Goal: Task Accomplishment & Management: Use online tool/utility

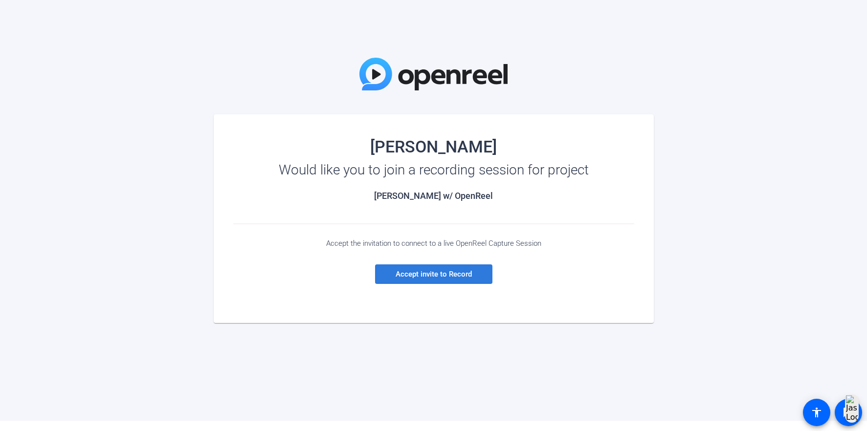
click at [416, 277] on span "Accept invite to Record" at bounding box center [433, 274] width 76 height 9
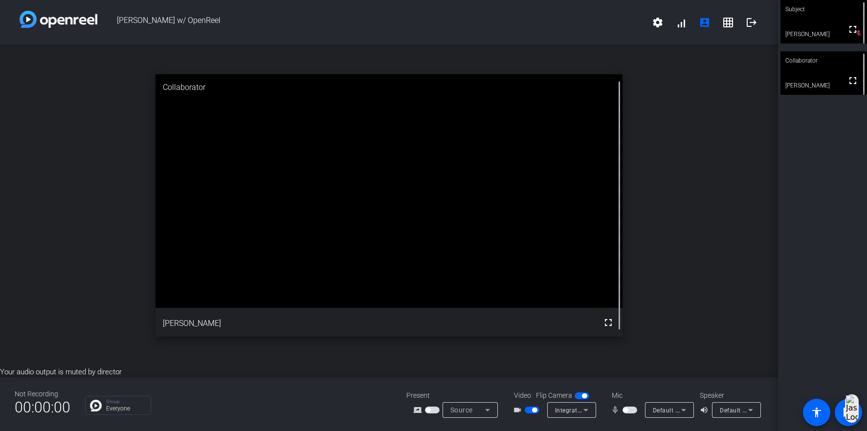
click at [668, 409] on span "Default - Microphone (4- Shure MV7+) (14ed:1019)" at bounding box center [725, 410] width 144 height 8
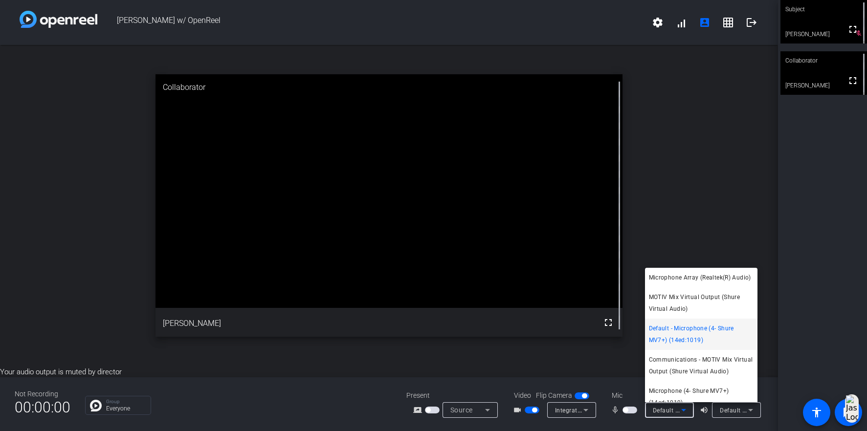
click at [738, 412] on div at bounding box center [433, 215] width 867 height 431
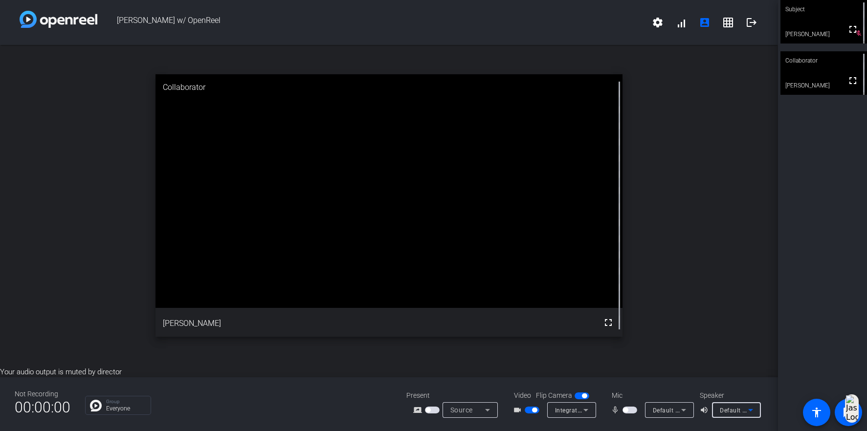
click at [738, 412] on span "Default - Speakers (Realtek(R) Audio)" at bounding box center [773, 410] width 106 height 8
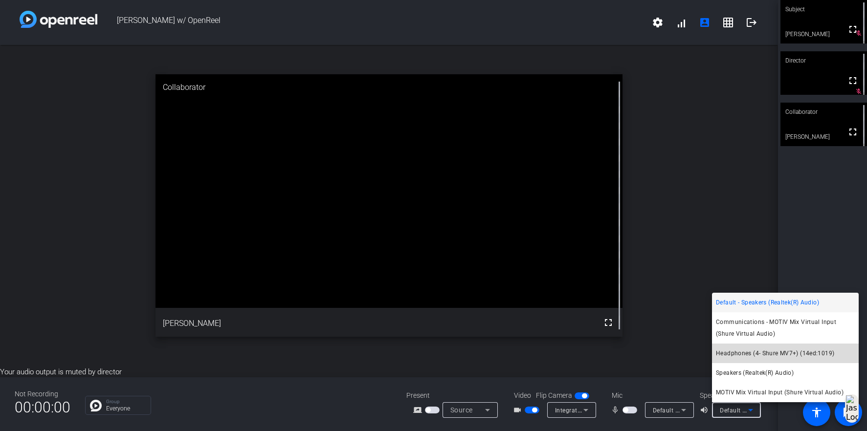
click at [734, 352] on span "Headphones (4- Shure MV7+) (14ed:1019)" at bounding box center [775, 354] width 118 height 12
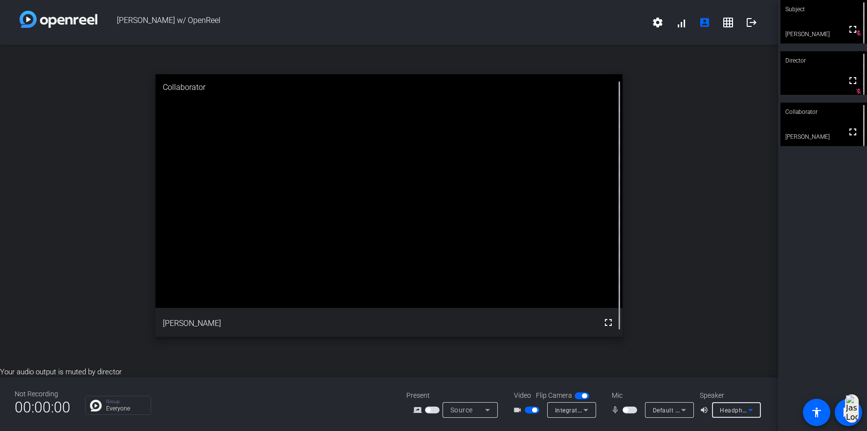
click at [733, 408] on span "Headphones (4- Shure MV7+) (14ed:1019)" at bounding box center [780, 410] width 121 height 8
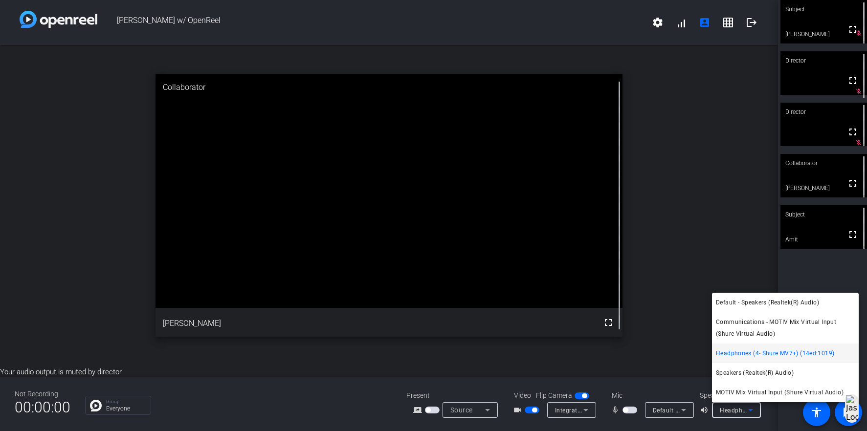
click at [674, 361] on div at bounding box center [433, 215] width 867 height 431
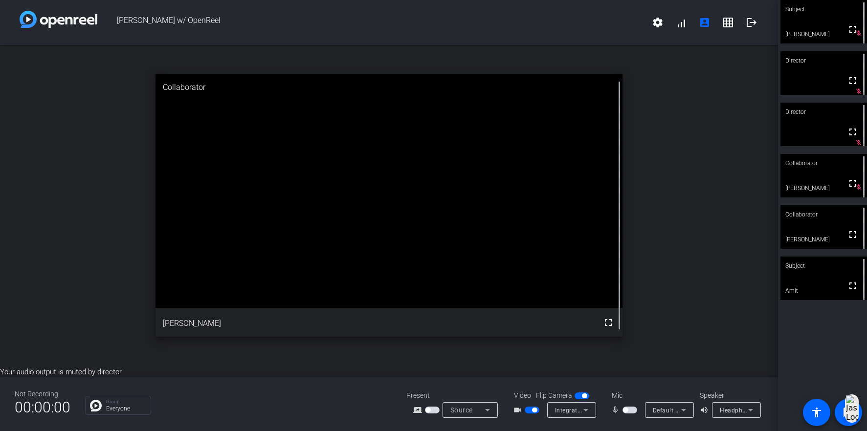
click at [631, 412] on span "button" at bounding box center [629, 410] width 15 height 7
click at [627, 412] on span "button" at bounding box center [629, 410] width 15 height 7
click at [736, 409] on span "Headphones (4- Shure MV7+) (14ed:1019)" at bounding box center [780, 410] width 121 height 8
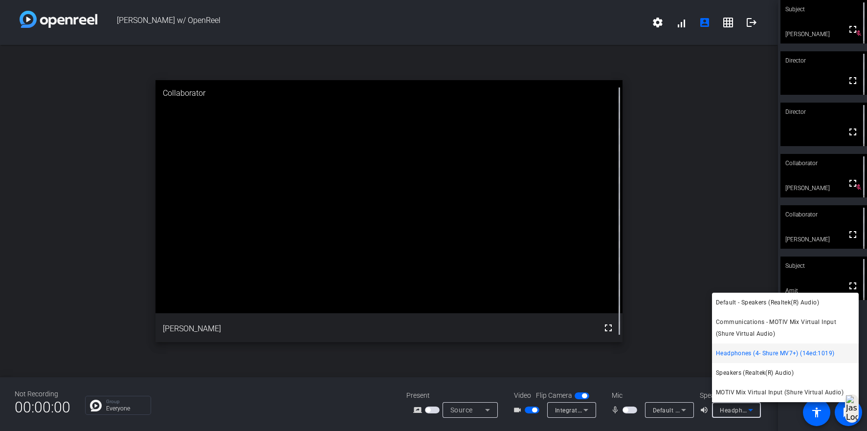
click at [674, 373] on div at bounding box center [433, 215] width 867 height 431
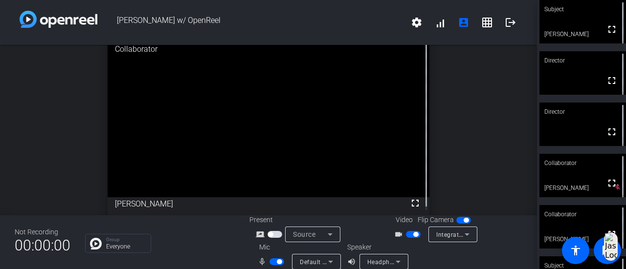
scroll to position [11, 0]
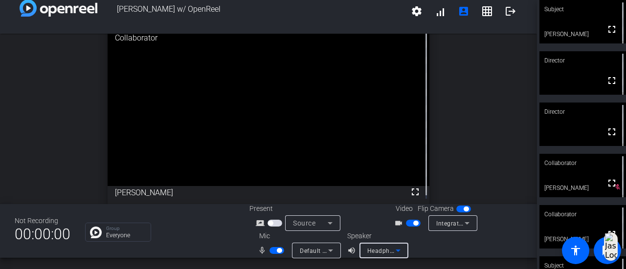
click at [389, 253] on span "Headphones (4- Shure MV7+) (14ed:1019)" at bounding box center [427, 251] width 121 height 8
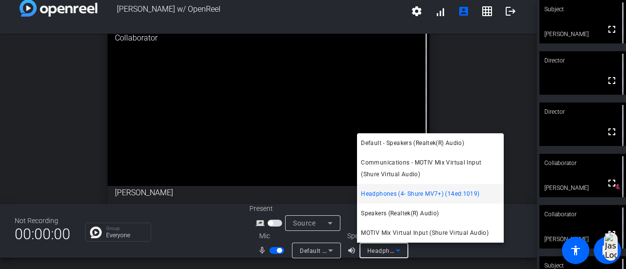
click at [389, 253] on div at bounding box center [313, 134] width 626 height 269
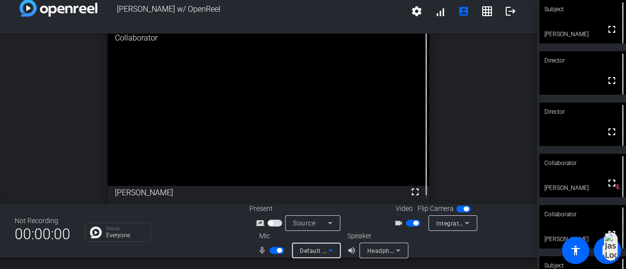
click at [322, 249] on span "Default - Microphone (4- Shure MV7+) (14ed:1019)" at bounding box center [372, 251] width 144 height 8
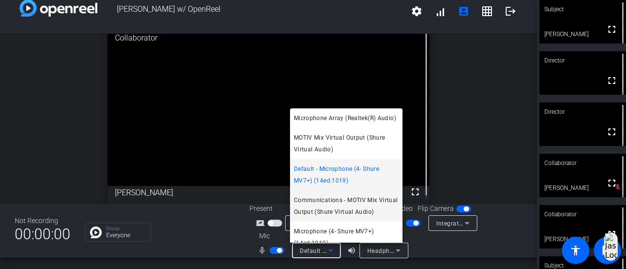
scroll to position [22, 0]
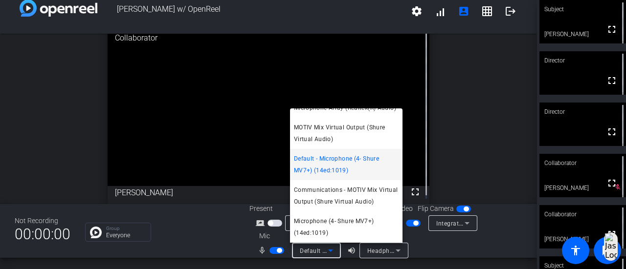
click at [213, 228] on div at bounding box center [313, 134] width 626 height 269
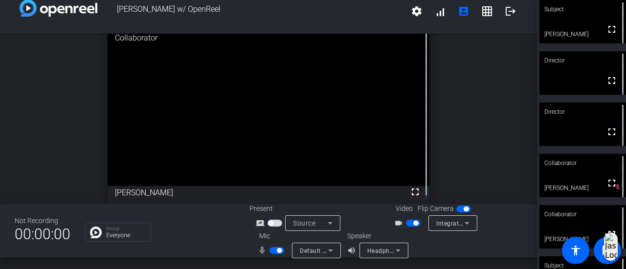
click at [68, 117] on div "open_in_new Collaborator fullscreen [PERSON_NAME]" at bounding box center [268, 115] width 537 height 171
